Goal: Information Seeking & Learning: Learn about a topic

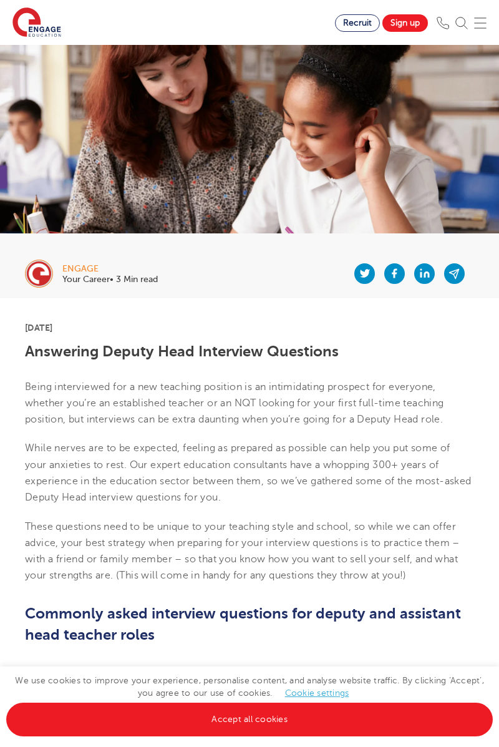
scroll to position [305, 0]
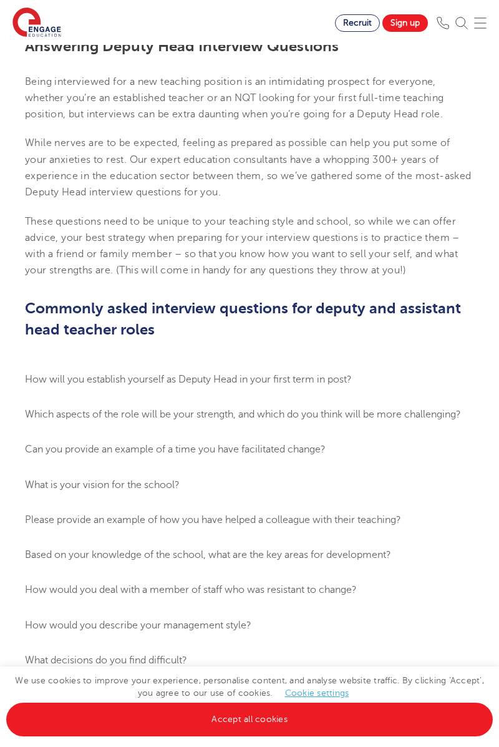
click at [74, 441] on ol "How will you establish yourself as Deputy Head in your first term in post? Whic…" at bounding box center [249, 537] width 449 height 333
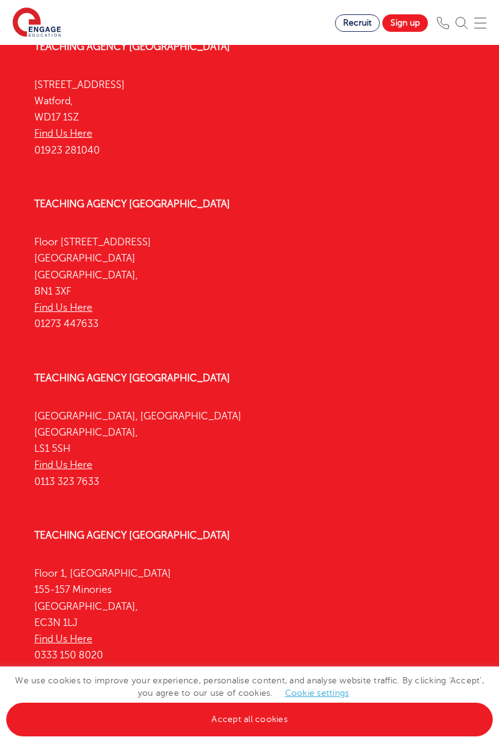
scroll to position [3439, 0]
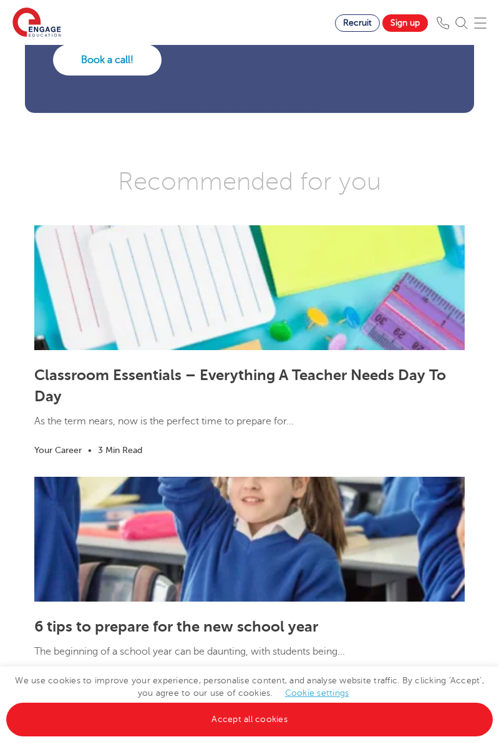
scroll to position [2447, 0]
